Goal: Check status: Check status

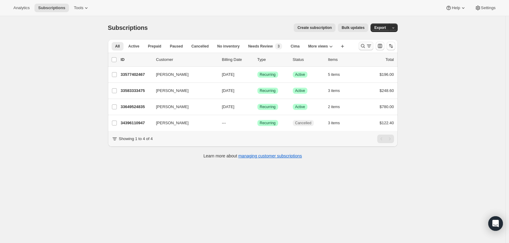
click at [364, 48] on icon "Search and filter results" at bounding box center [363, 46] width 6 height 6
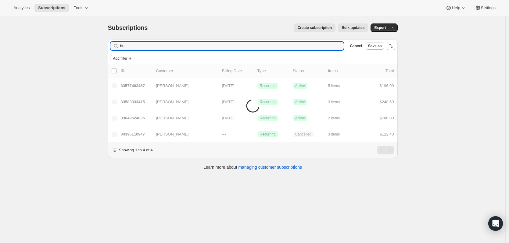
type input "b"
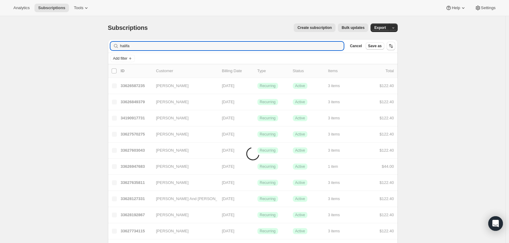
type input "halifax"
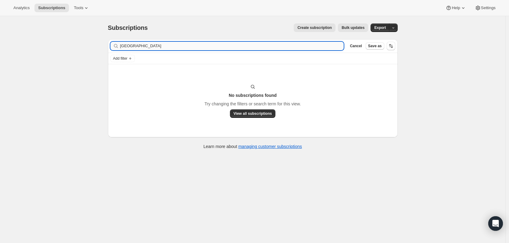
click at [176, 45] on input "halifax" at bounding box center [232, 46] width 224 height 9
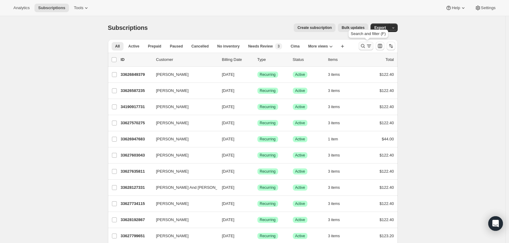
click at [369, 50] on button "Search and filter results" at bounding box center [366, 46] width 15 height 9
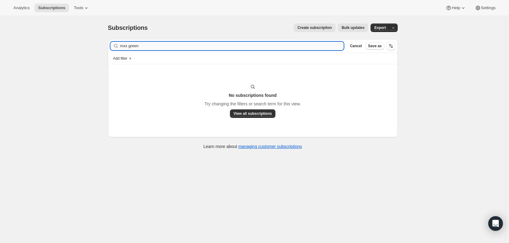
click at [125, 47] on input "mxx green" at bounding box center [232, 46] width 224 height 9
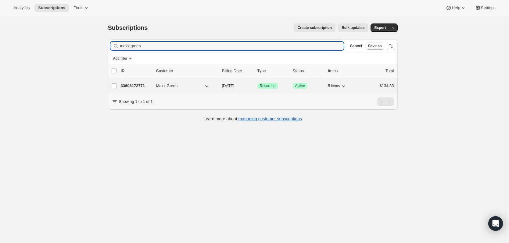
type input "maxx green"
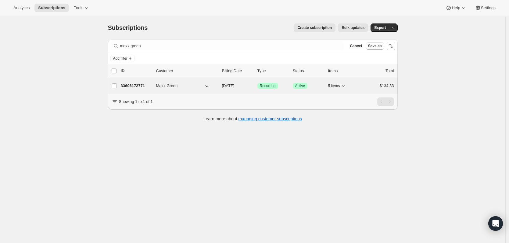
click at [149, 89] on div "33606172771 Maxx Green [DATE] Success Recurring Success Active 5 items $134.33" at bounding box center [257, 86] width 273 height 9
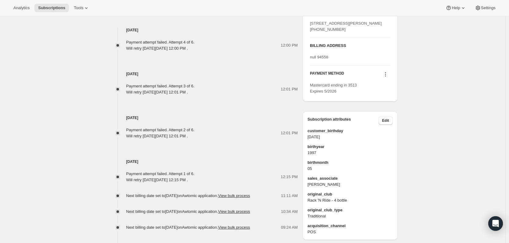
scroll to position [366, 0]
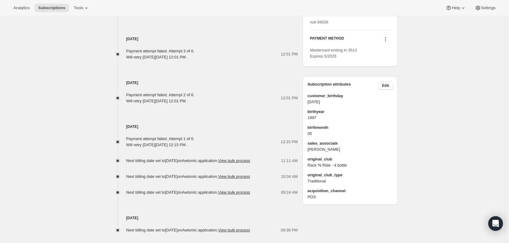
click at [388, 42] on icon at bounding box center [386, 39] width 6 height 6
click at [399, 77] on span "Send link to update card" at bounding box center [387, 75] width 43 height 5
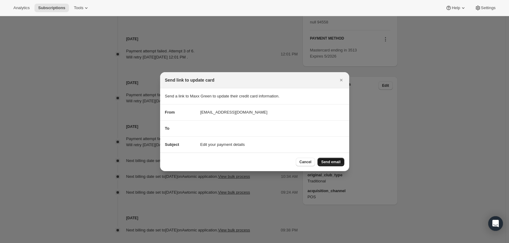
click at [325, 160] on span "Send email" at bounding box center [330, 162] width 19 height 5
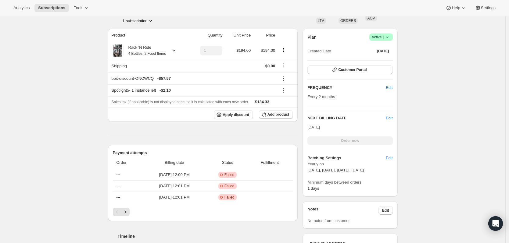
scroll to position [153, 0]
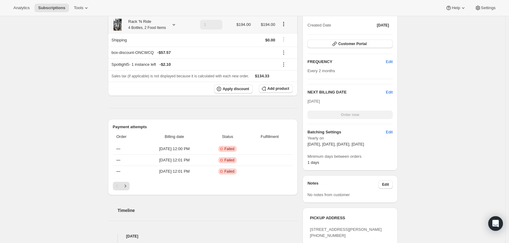
click at [174, 27] on icon at bounding box center [174, 25] width 6 height 6
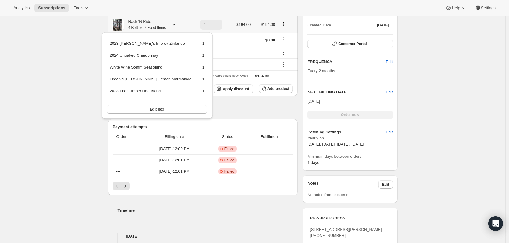
click at [174, 27] on icon at bounding box center [174, 25] width 6 height 6
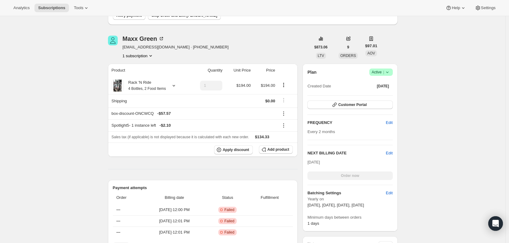
scroll to position [183, 0]
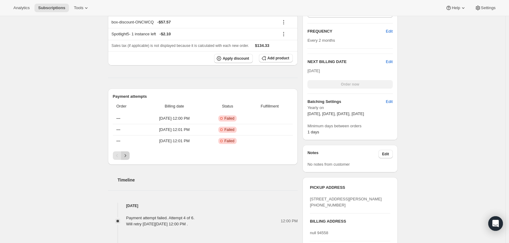
click at [126, 157] on icon "Next" at bounding box center [125, 156] width 6 height 6
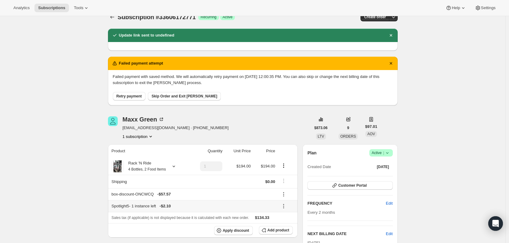
scroll to position [0, 0]
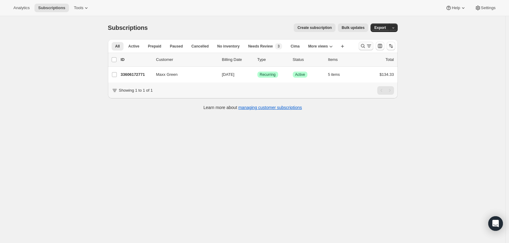
click at [364, 45] on icon "Search and filter results" at bounding box center [363, 46] width 6 height 6
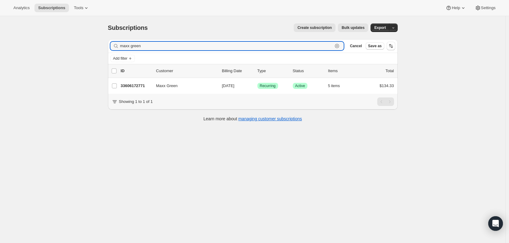
click at [340, 47] on icon "button" at bounding box center [337, 46] width 6 height 6
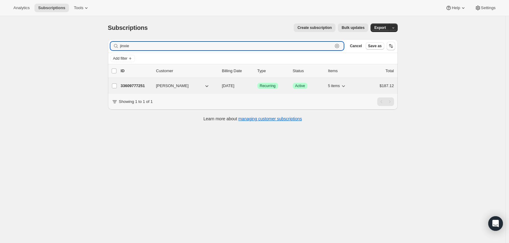
type input "jinxie"
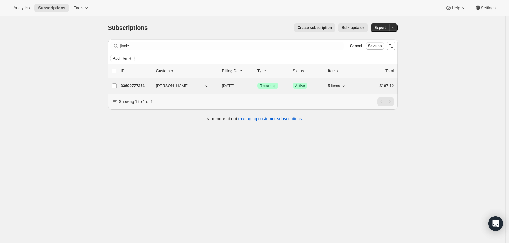
click at [135, 85] on p "33609777251" at bounding box center [136, 86] width 31 height 6
